Goal: Transaction & Acquisition: Book appointment/travel/reservation

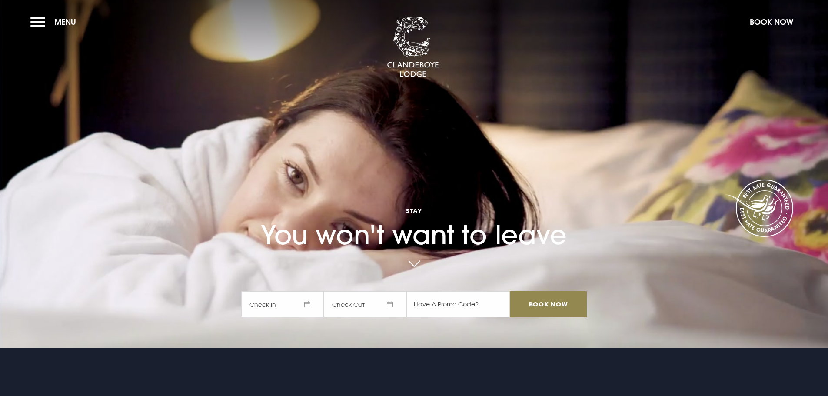
click at [306, 304] on span "Check In" at bounding box center [282, 304] width 83 height 26
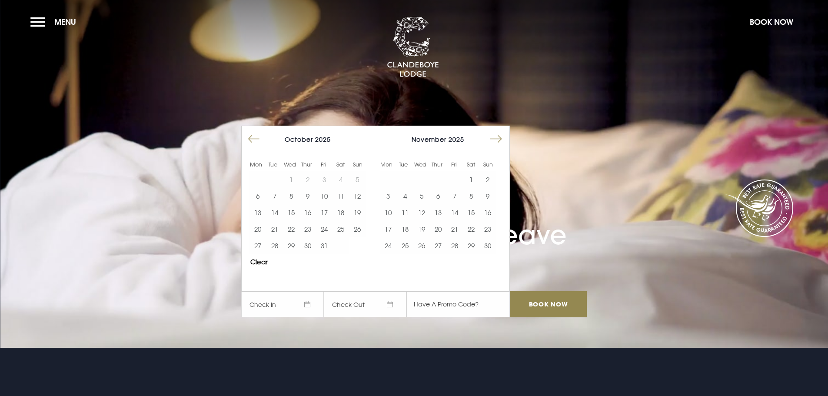
click at [504, 140] on button "Move forward to switch to the next month." at bounding box center [496, 139] width 17 height 17
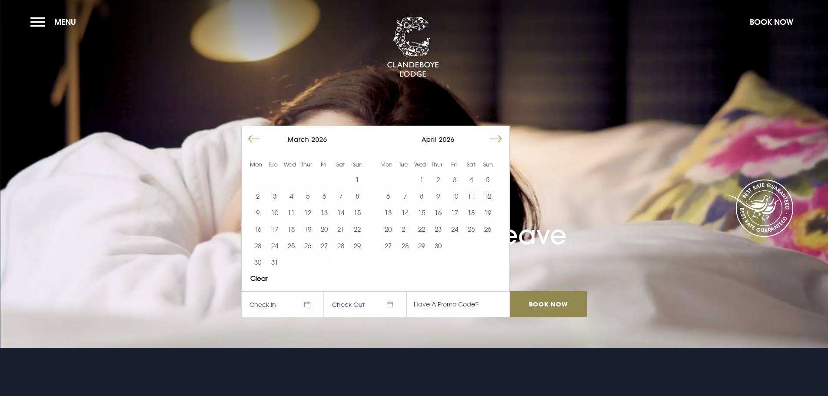
click at [504, 140] on button "Move forward to switch to the next month." at bounding box center [496, 139] width 17 height 17
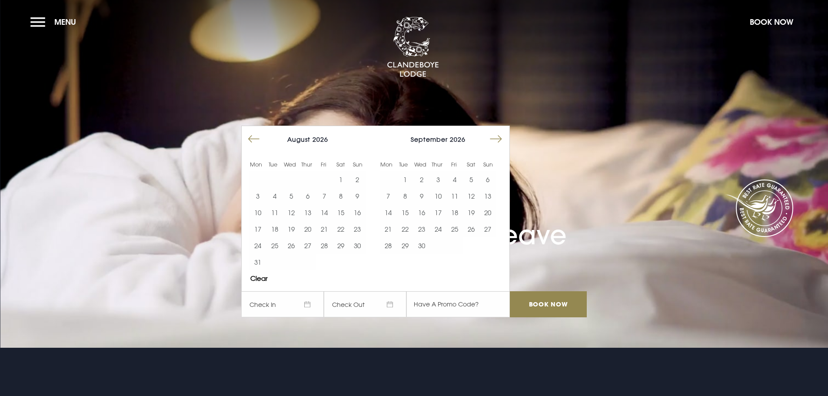
click at [504, 140] on button "Move forward to switch to the next month." at bounding box center [496, 139] width 17 height 17
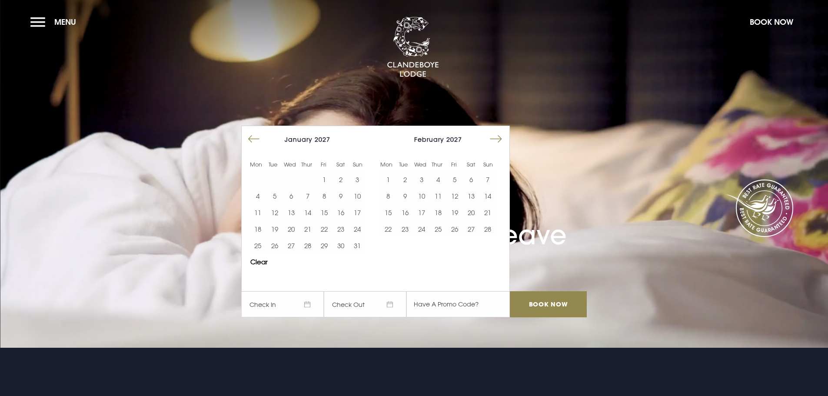
click at [504, 140] on button "Move forward to switch to the next month." at bounding box center [496, 139] width 17 height 17
click at [428, 179] on button "3" at bounding box center [421, 179] width 17 height 17
click at [455, 177] on button "5" at bounding box center [455, 179] width 17 height 17
click at [543, 306] on input "Book Now" at bounding box center [548, 304] width 77 height 26
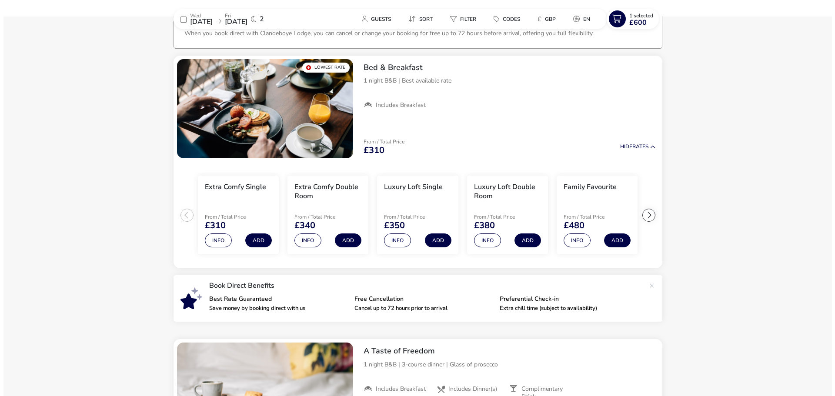
scroll to position [70, 0]
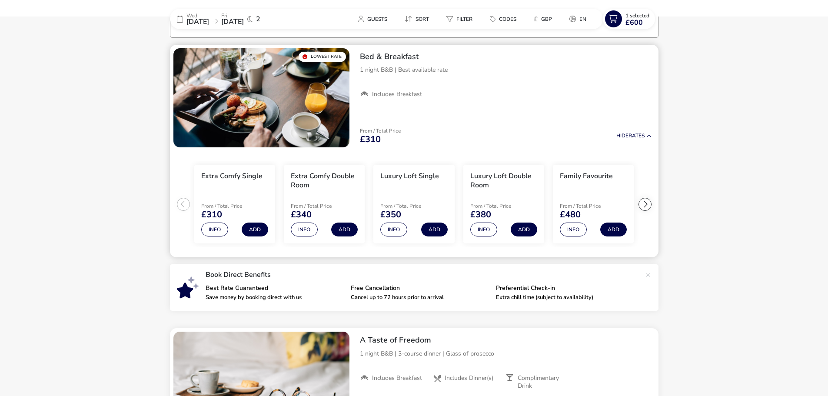
click at [640, 203] on div at bounding box center [645, 204] width 13 height 13
click at [640, 203] on ul "Extra Comfy Single From / Total Price £310 Info Add Extra Comfy Double Room Fro…" at bounding box center [414, 204] width 489 height 107
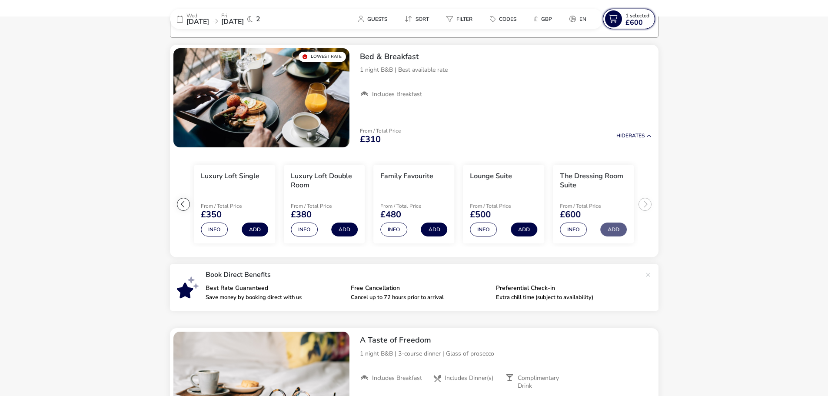
click at [630, 21] on span "£600" at bounding box center [634, 22] width 17 height 7
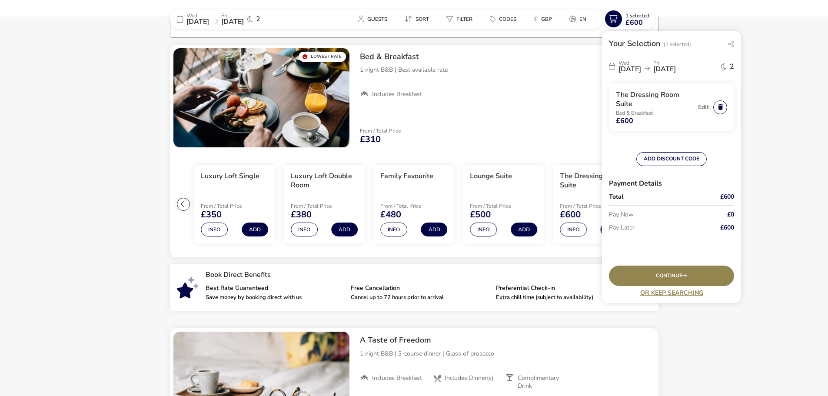
click at [719, 107] on button "button" at bounding box center [720, 107] width 14 height 14
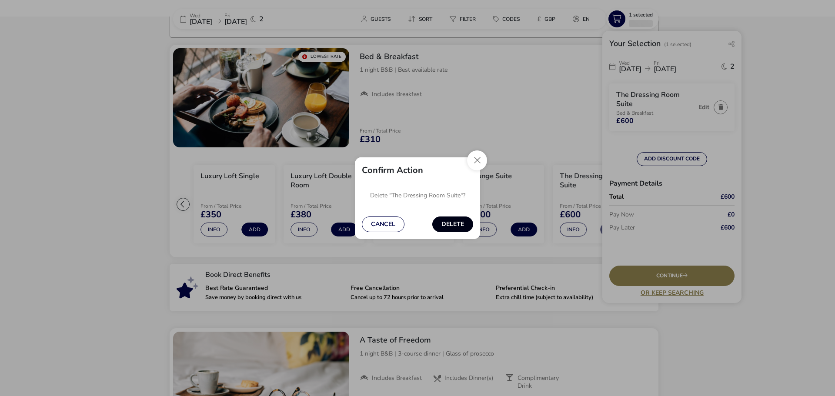
click at [449, 221] on button "Delete" at bounding box center [452, 225] width 41 height 16
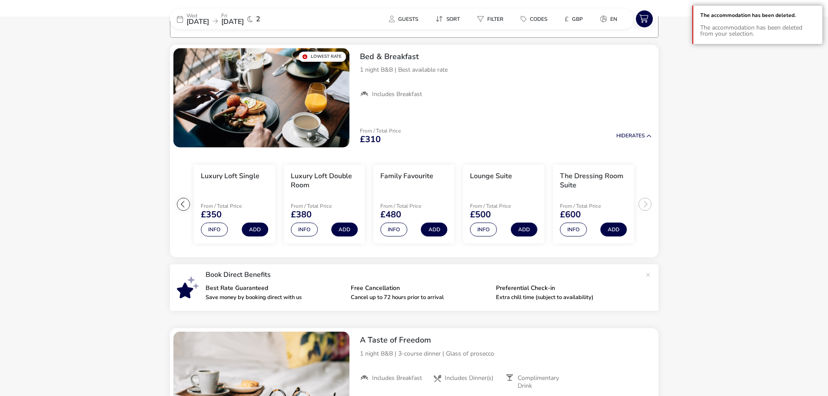
click at [610, 230] on button "Add" at bounding box center [613, 230] width 27 height 14
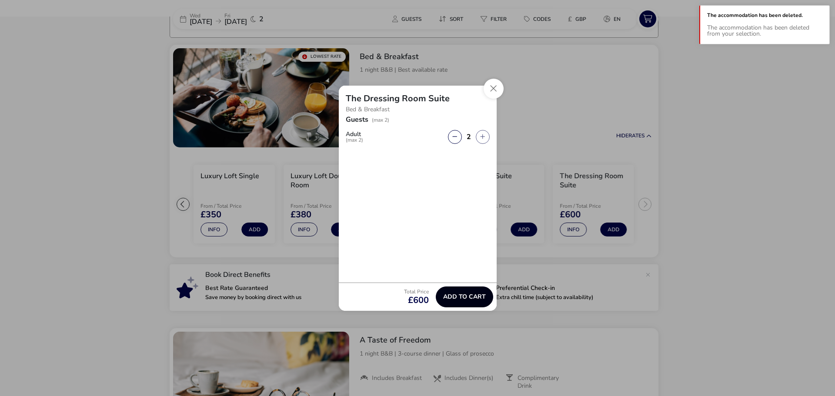
click at [462, 301] on button "Add to cart" at bounding box center [464, 297] width 57 height 21
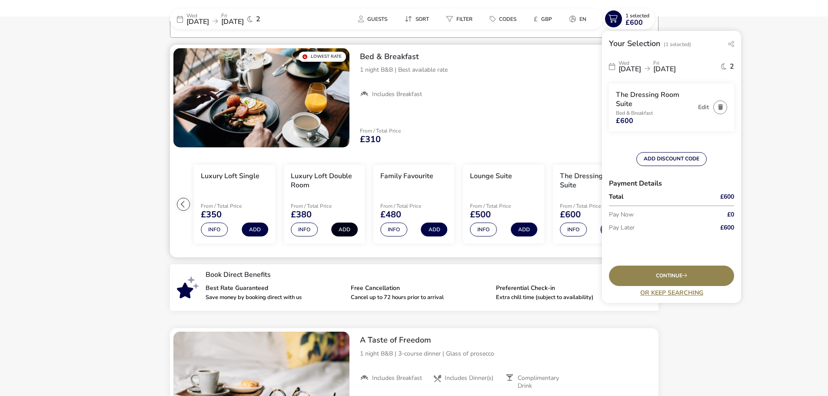
click at [340, 231] on button "Add" at bounding box center [344, 230] width 27 height 14
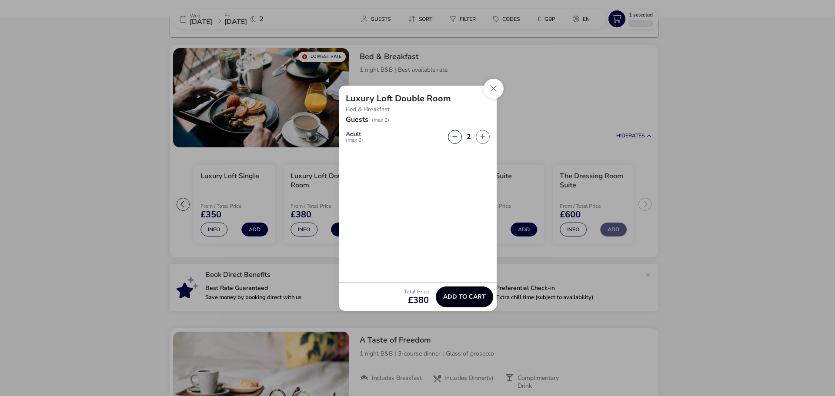
click at [460, 298] on span "Add to cart" at bounding box center [464, 296] width 43 height 7
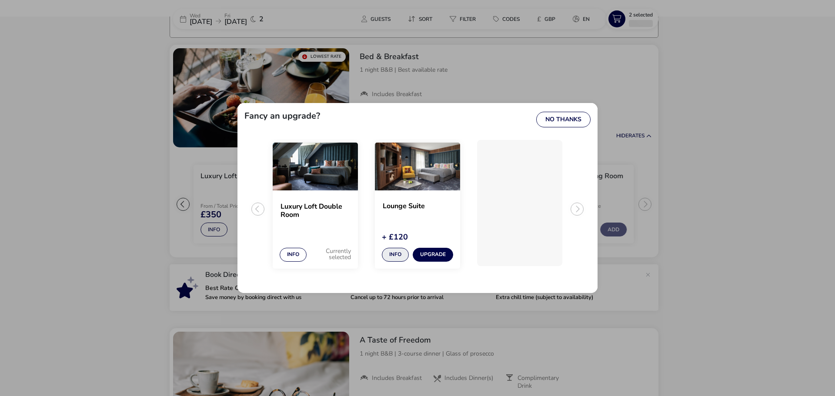
click at [399, 254] on button "Info" at bounding box center [395, 255] width 27 height 14
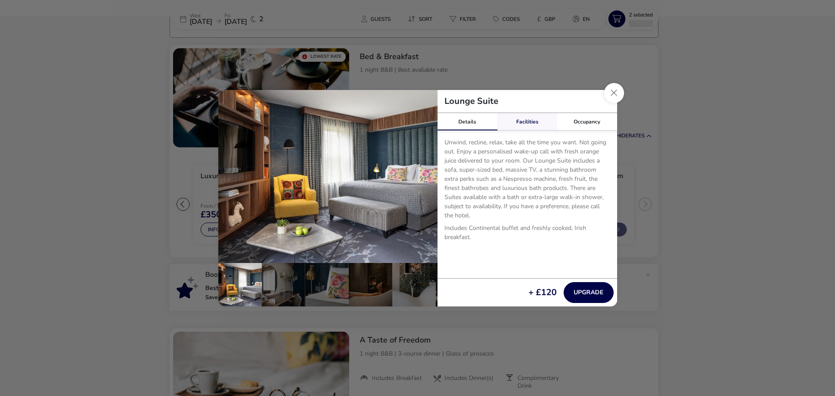
click at [520, 119] on link "Facilities" at bounding box center [527, 121] width 60 height 17
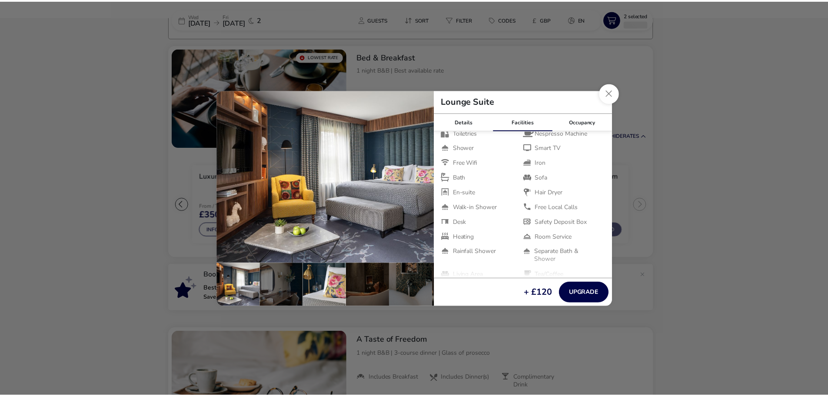
scroll to position [37, 0]
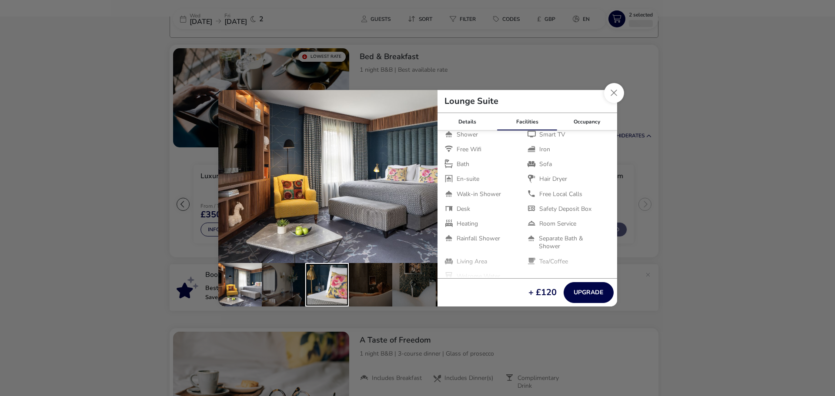
drag, startPoint x: 311, startPoint y: 276, endPoint x: 322, endPoint y: 276, distance: 10.4
click at [312, 276] on div "details" at bounding box center [326, 284] width 43 height 43
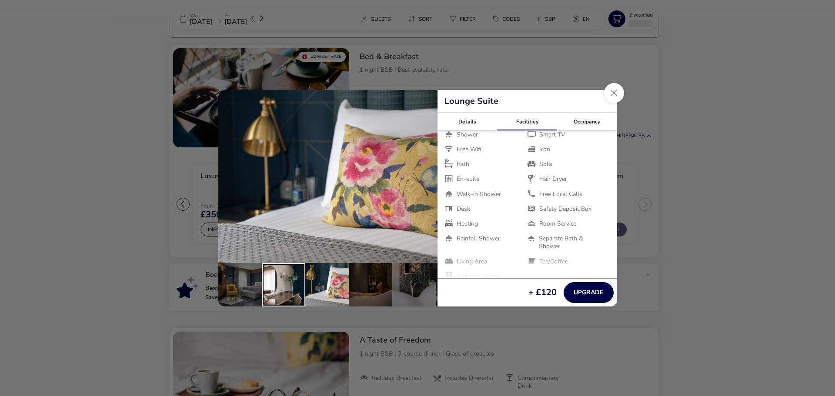
drag, startPoint x: 289, startPoint y: 280, endPoint x: 341, endPoint y: 281, distance: 51.7
click at [290, 280] on div "details" at bounding box center [283, 284] width 43 height 43
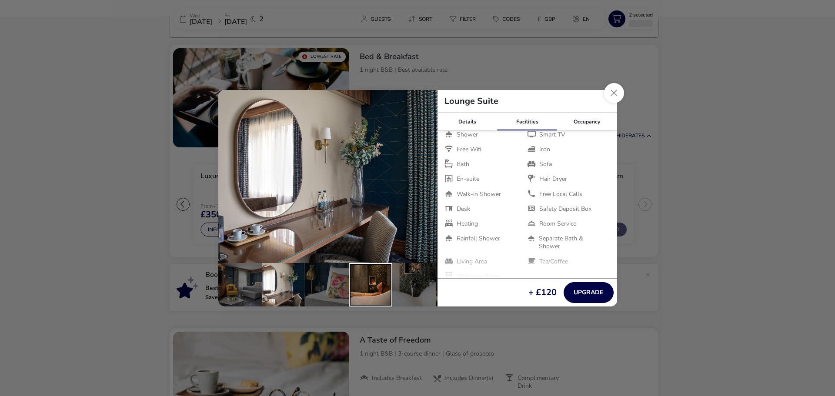
drag, startPoint x: 362, startPoint y: 281, endPoint x: 382, endPoint y: 283, distance: 20.1
click at [363, 281] on div "details" at bounding box center [370, 284] width 43 height 43
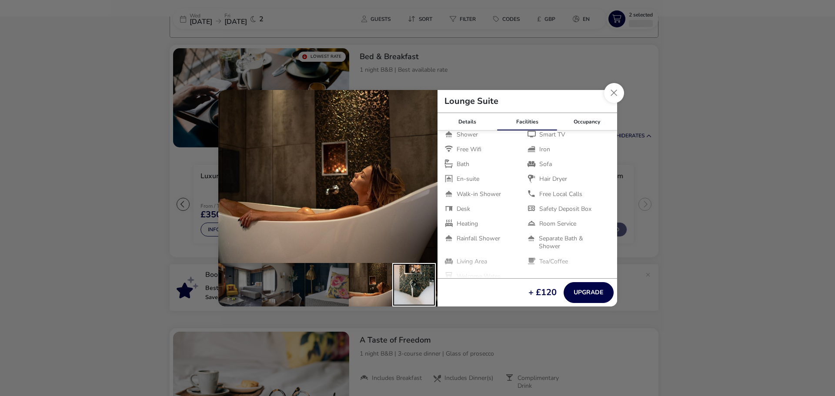
click at [404, 284] on div "details" at bounding box center [413, 284] width 43 height 43
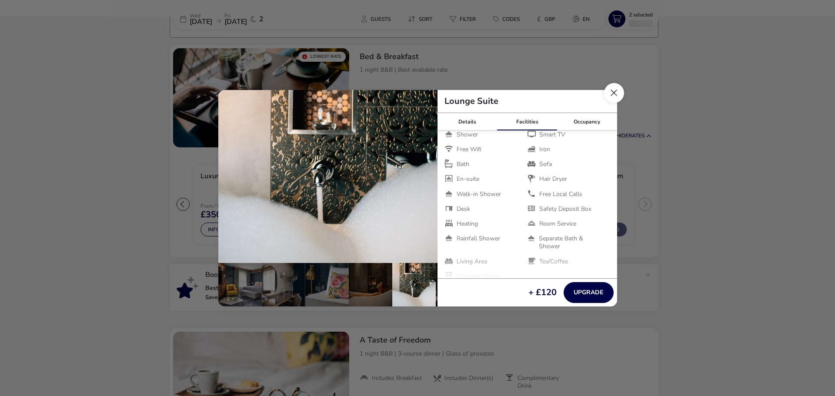
click at [615, 90] on button "Close dialog" at bounding box center [614, 93] width 20 height 20
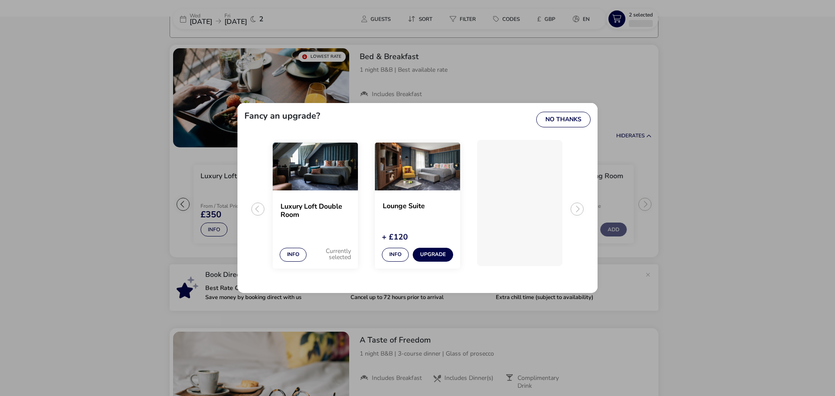
click at [309, 214] on h2 "Luxury Loft Double Room" at bounding box center [315, 211] width 70 height 17
click at [570, 126] on button "No Thanks" at bounding box center [563, 120] width 54 height 16
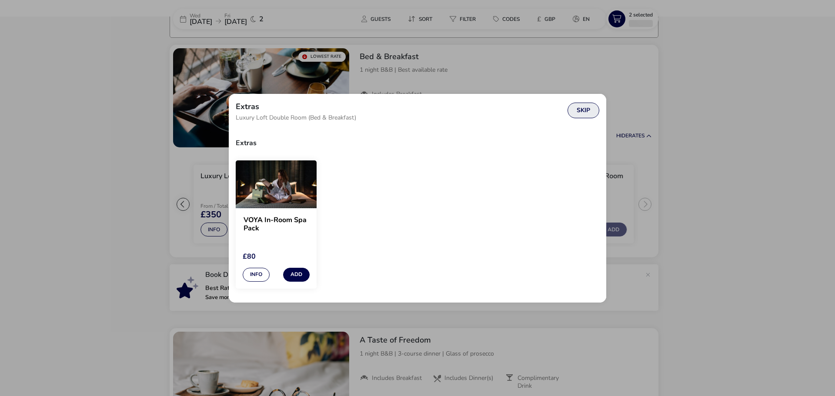
click at [574, 113] on button "Skip" at bounding box center [583, 111] width 32 height 16
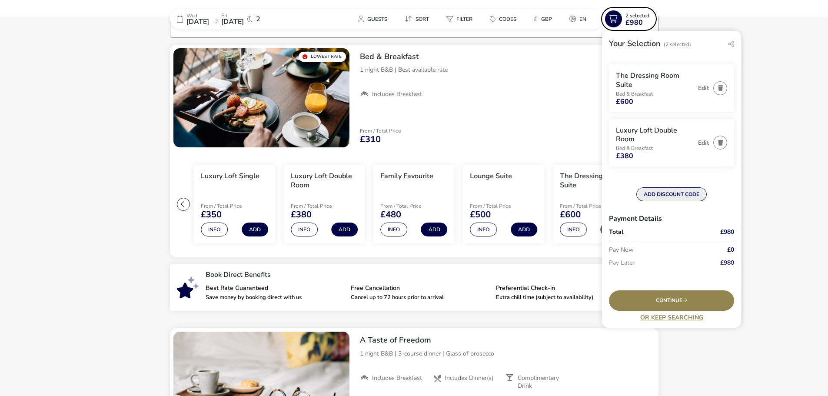
scroll to position [30, 0]
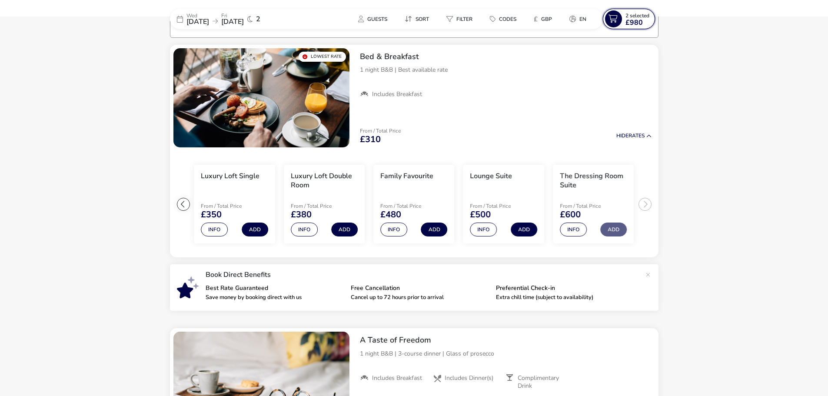
click at [630, 19] on span "£980" at bounding box center [634, 22] width 17 height 7
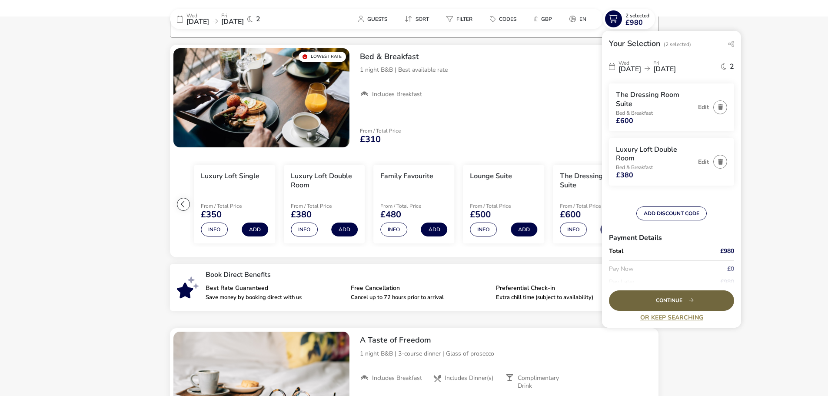
click at [669, 297] on div "Continue" at bounding box center [671, 300] width 125 height 20
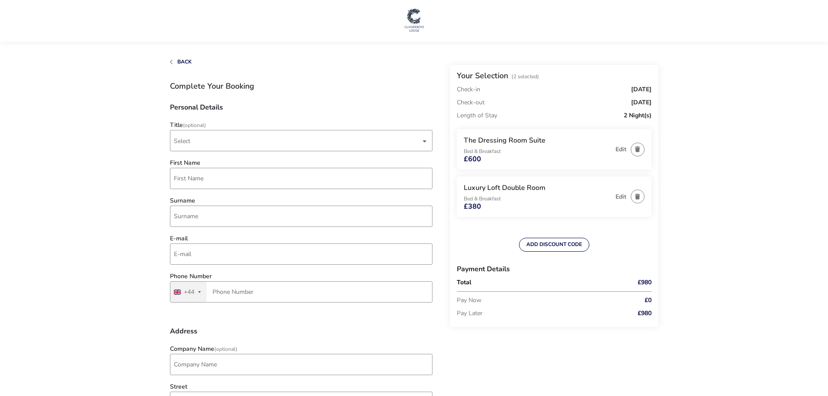
click at [412, 85] on h1 "Complete Your Booking" at bounding box center [301, 86] width 263 height 8
click at [176, 61] on button "Back" at bounding box center [181, 62] width 22 height 6
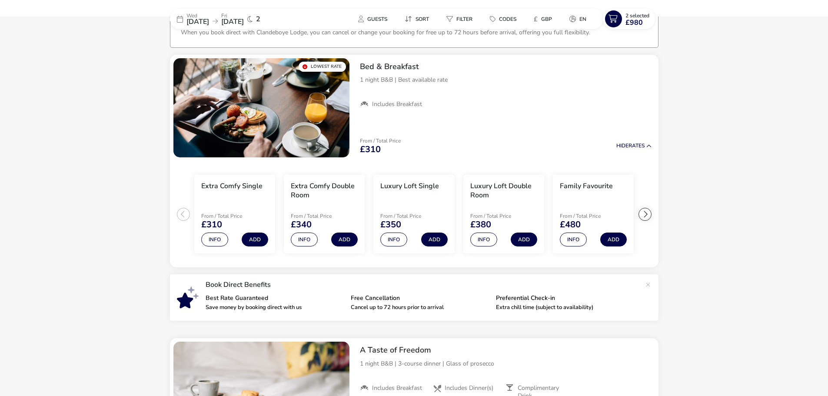
scroll to position [72, 0]
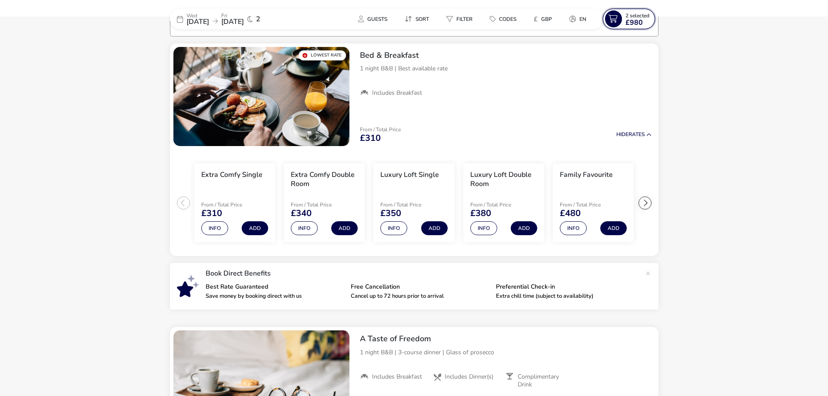
click at [628, 16] on span "2 Selected" at bounding box center [638, 15] width 24 height 7
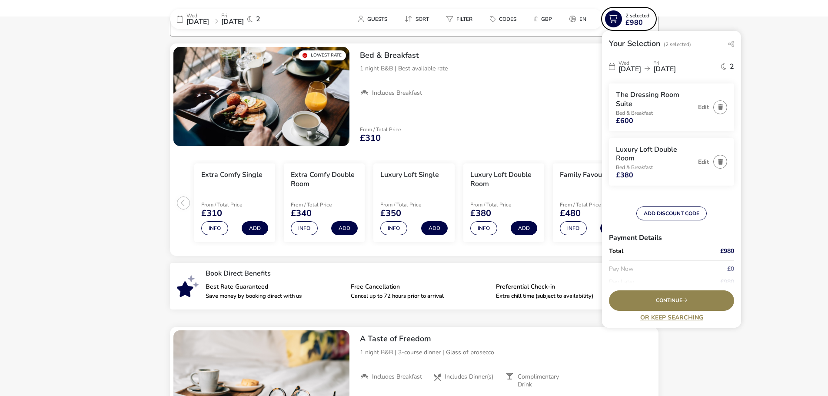
scroll to position [30, 0]
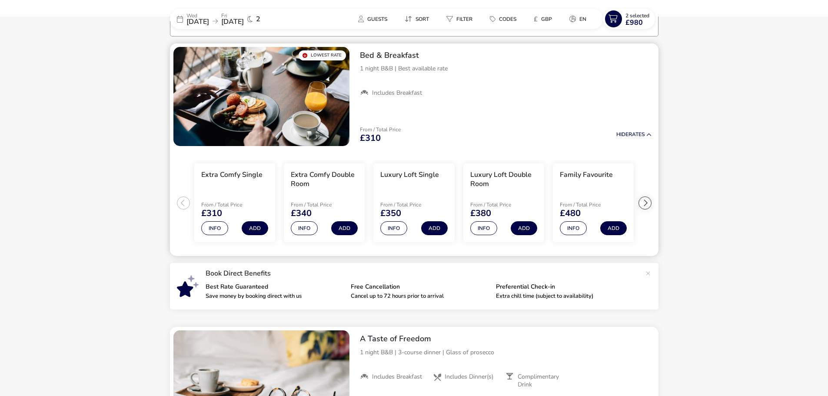
click at [648, 202] on div at bounding box center [645, 203] width 13 height 13
click at [483, 228] on button "Info" at bounding box center [483, 228] width 27 height 14
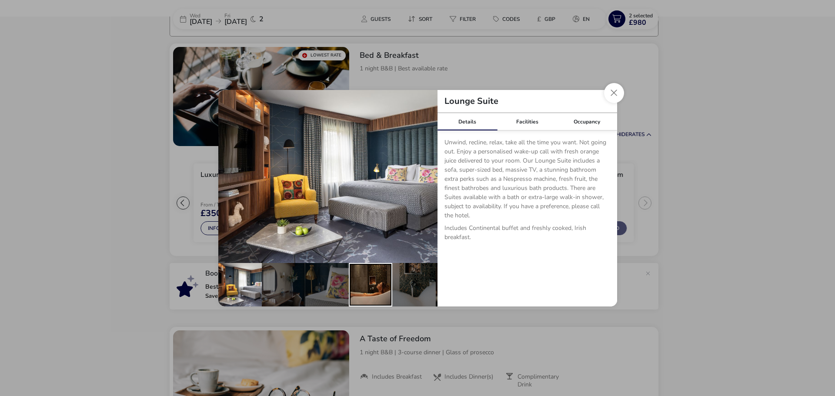
click at [380, 274] on div "details" at bounding box center [370, 284] width 43 height 43
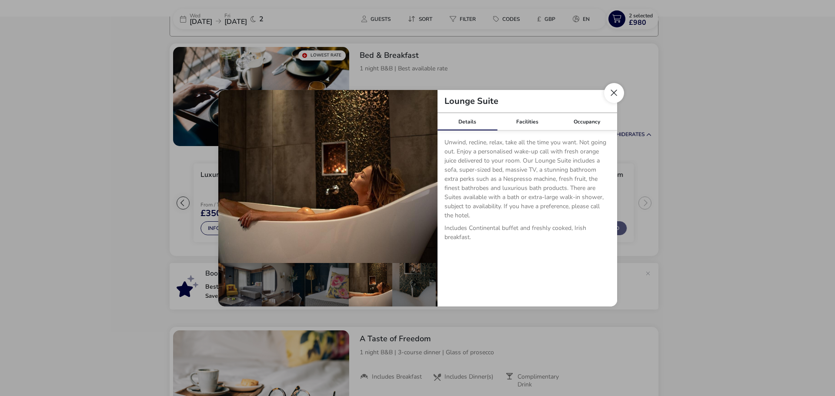
click at [605, 94] on button "Close dialog" at bounding box center [614, 93] width 20 height 20
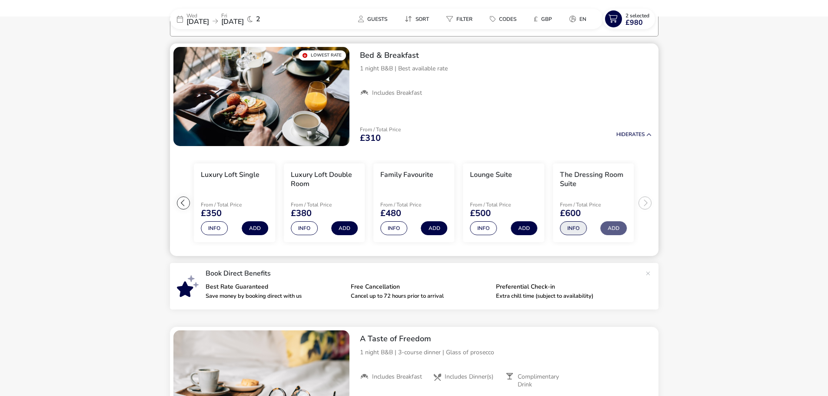
click at [566, 233] on button "Info" at bounding box center [573, 228] width 27 height 14
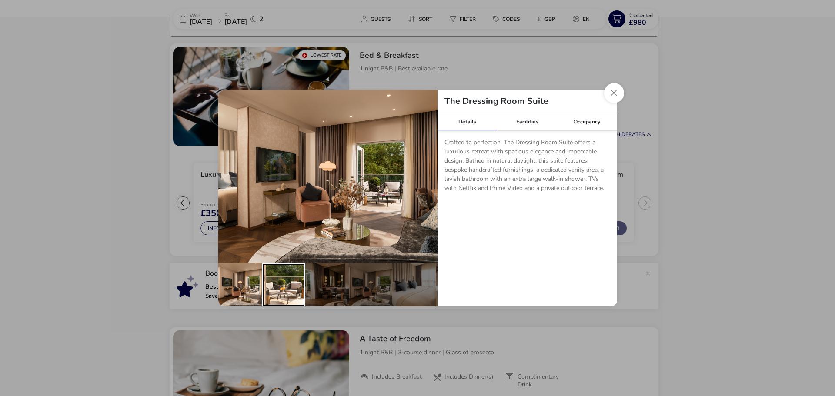
click at [296, 288] on div "details" at bounding box center [283, 284] width 43 height 43
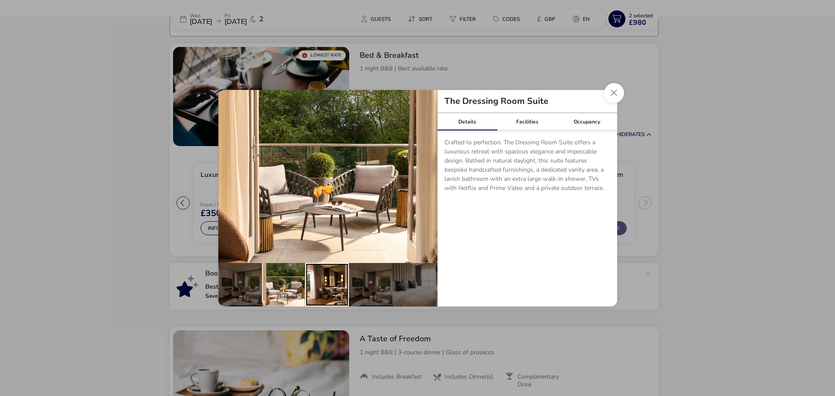
click at [330, 285] on div "details" at bounding box center [326, 284] width 43 height 43
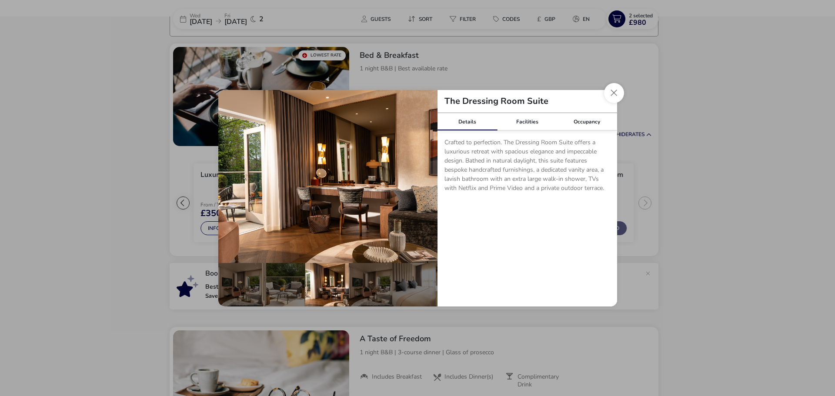
drag, startPoint x: 611, startPoint y: 95, endPoint x: 615, endPoint y: 93, distance: 4.9
click at [611, 95] on button "Close dialog" at bounding box center [614, 93] width 20 height 20
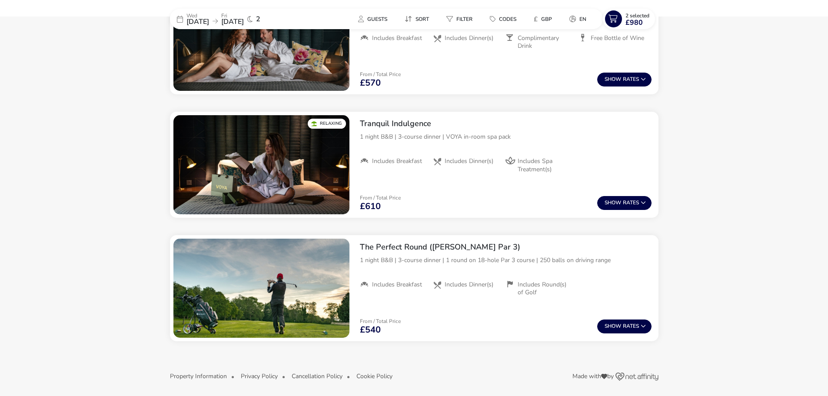
scroll to position [536, 0]
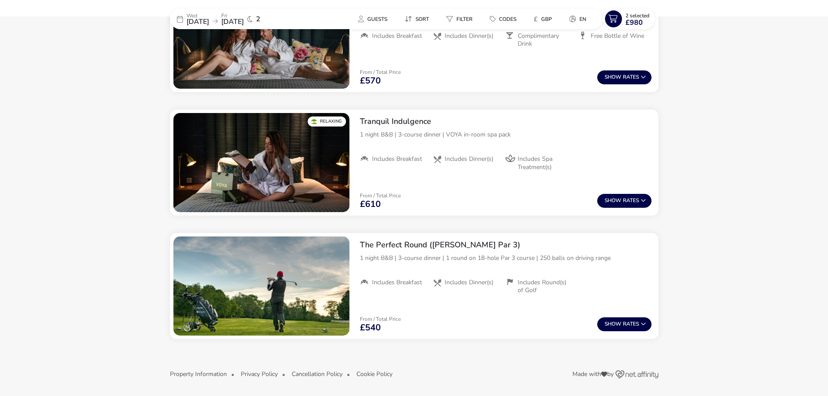
click at [767, 21] on naf-pibe-header "[DATE] [DATE] 2 Guests Sort Filter Codes £ GBP en 2 Selected £980" at bounding box center [414, 14] width 828 height 29
drag, startPoint x: 11, startPoint y: 0, endPoint x: 81, endPoint y: 109, distance: 129.9
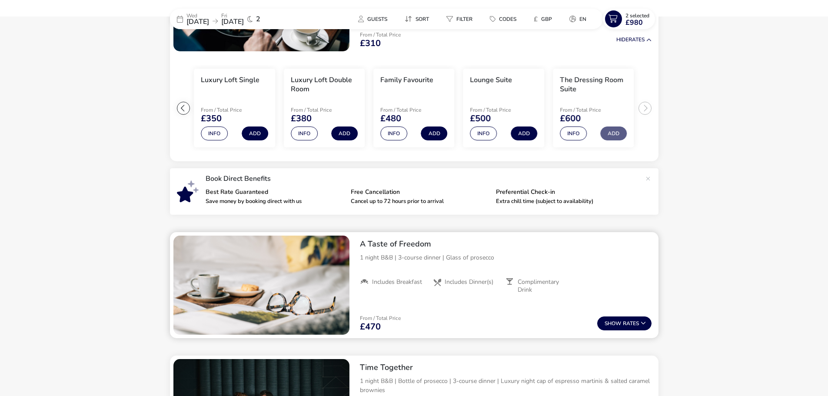
scroll to position [101, 0]
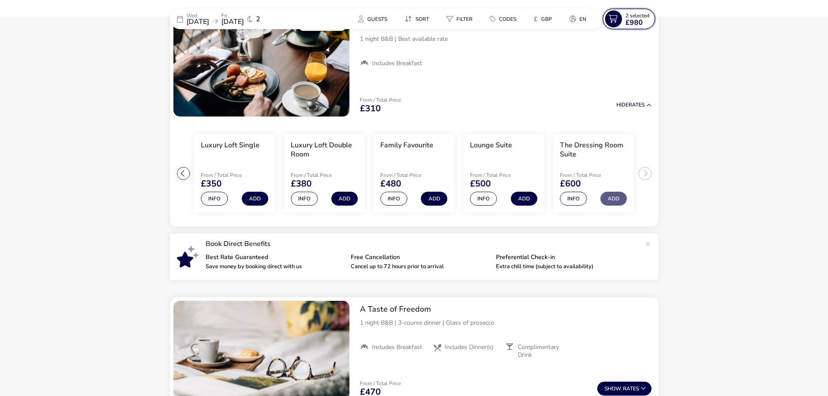
click at [630, 20] on span "£980" at bounding box center [634, 22] width 17 height 7
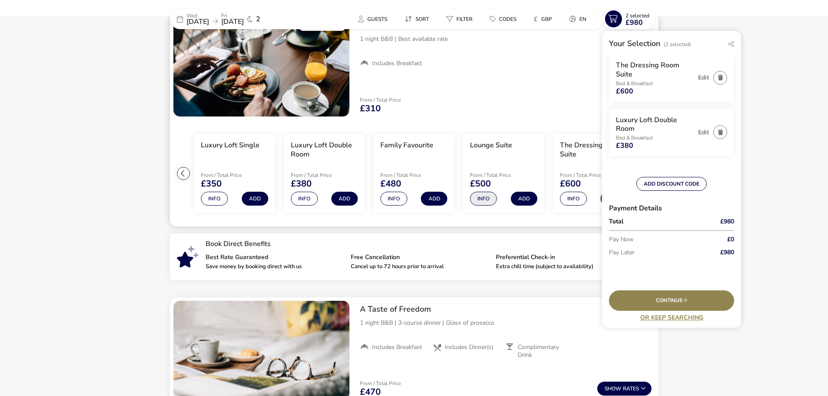
click at [490, 198] on button "Info" at bounding box center [483, 199] width 27 height 14
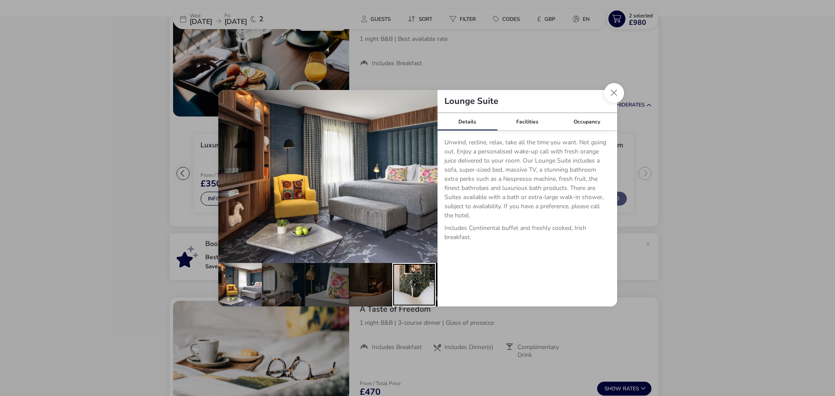
click at [416, 279] on div "details" at bounding box center [413, 284] width 43 height 43
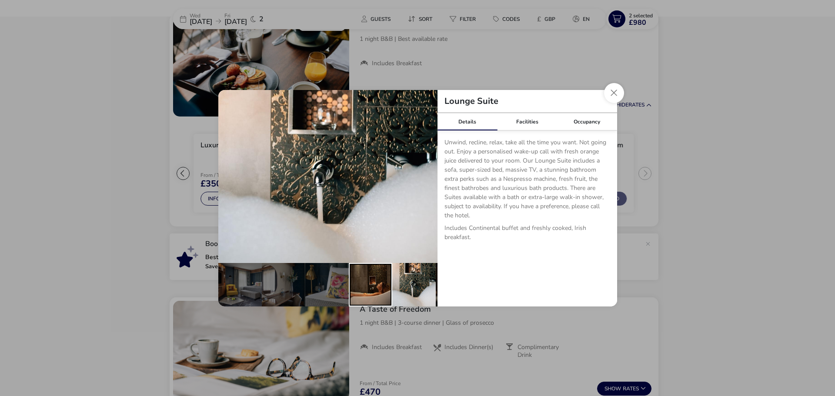
click at [376, 279] on div "details" at bounding box center [370, 284] width 43 height 43
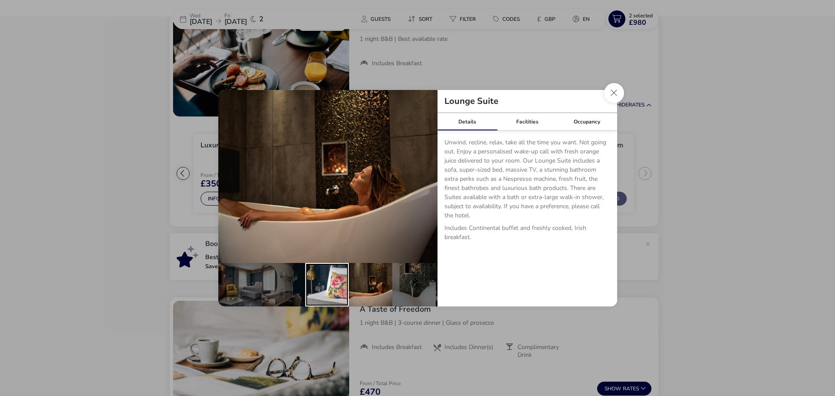
click at [324, 279] on div "details" at bounding box center [326, 284] width 43 height 43
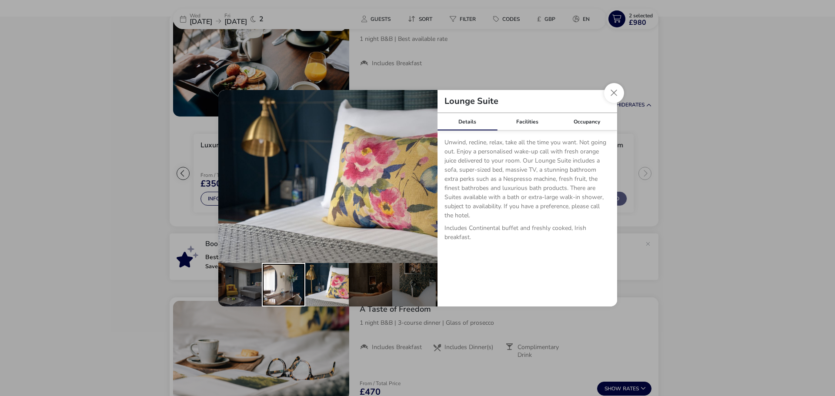
click at [282, 278] on div "details" at bounding box center [283, 284] width 43 height 43
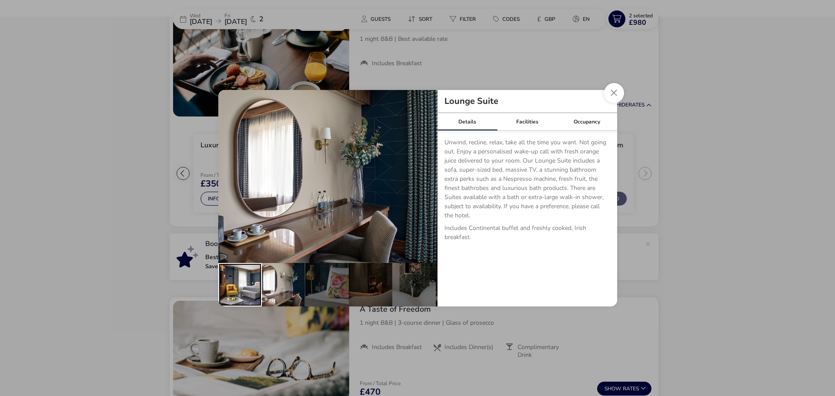
click at [247, 280] on div "details" at bounding box center [239, 284] width 43 height 43
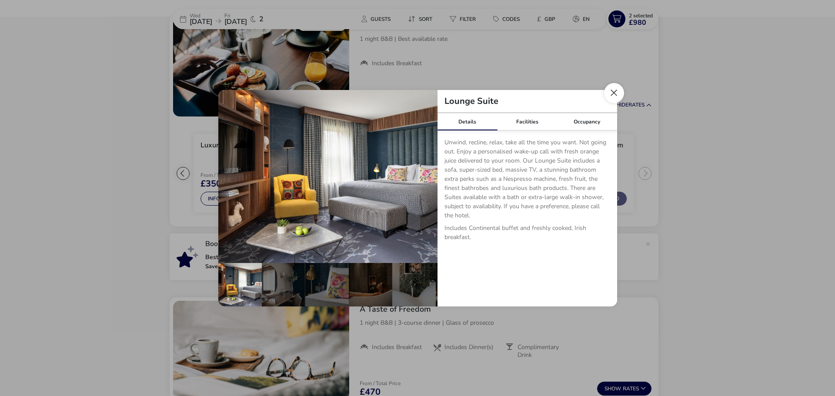
click at [606, 90] on button "Close dialog" at bounding box center [614, 93] width 20 height 20
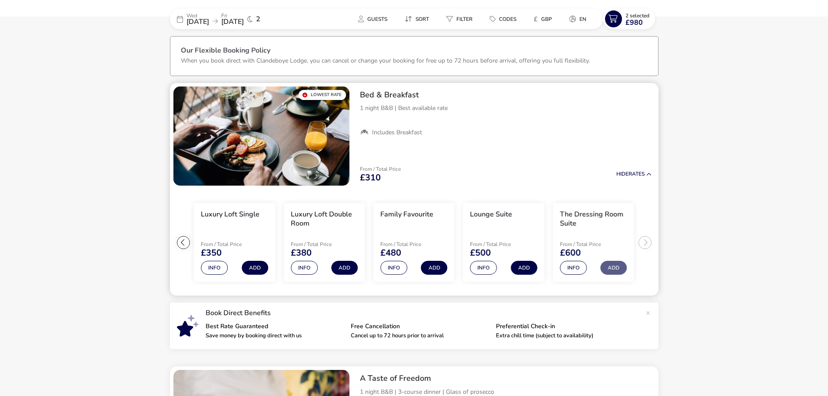
scroll to position [14, 0]
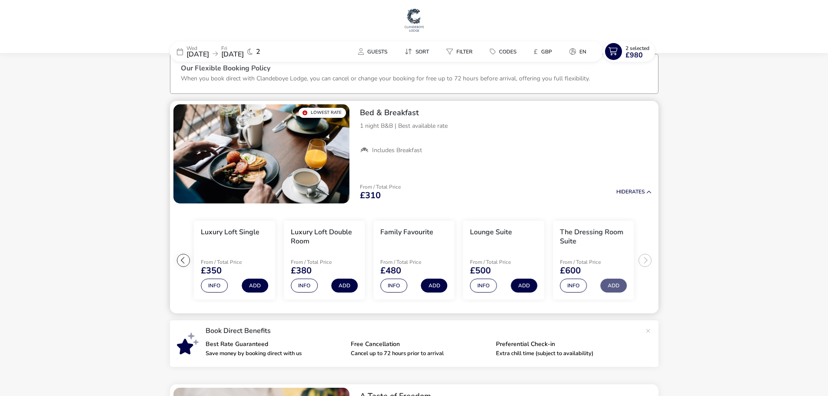
click at [643, 259] on ul "Extra Comfy Single From / Total Price £310 Info Add Extra Comfy Double Room Fro…" at bounding box center [414, 260] width 489 height 107
click at [186, 264] on div at bounding box center [183, 260] width 13 height 13
